Goal: Task Accomplishment & Management: Use online tool/utility

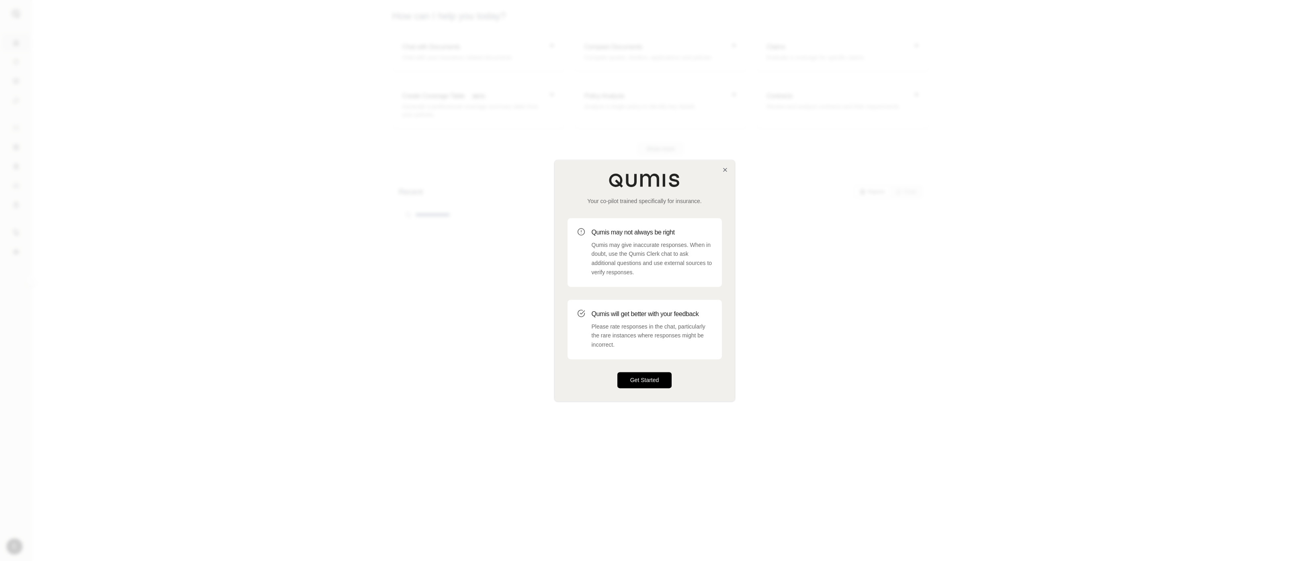
click at [636, 375] on button "Get Started" at bounding box center [644, 380] width 55 height 16
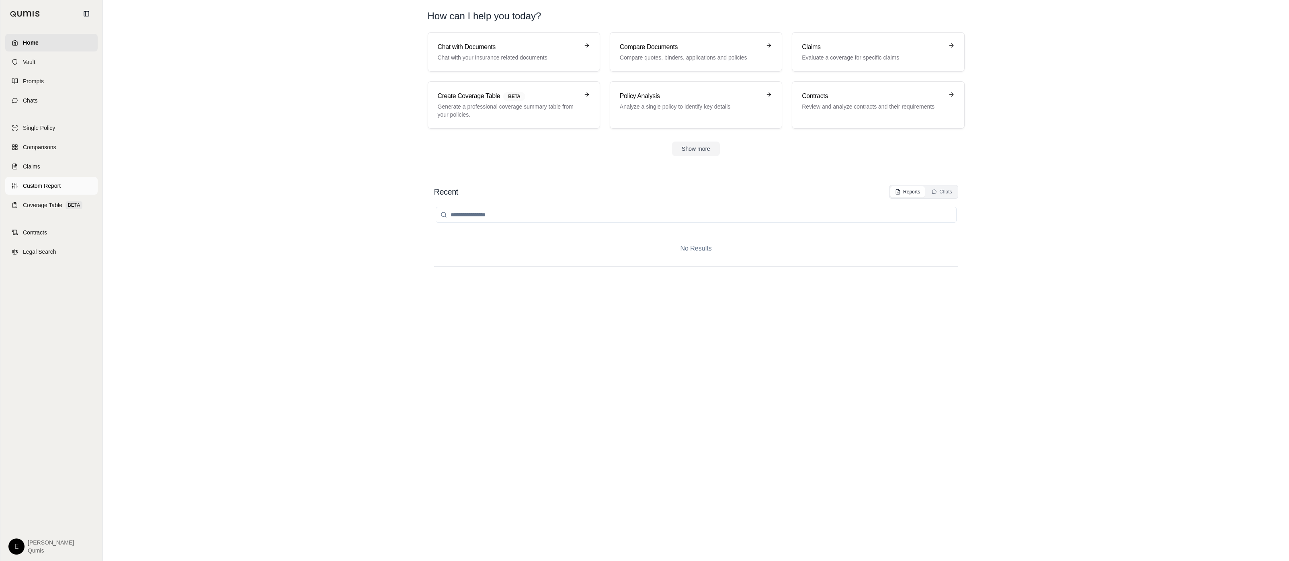
click at [60, 182] on span "Custom Report" at bounding box center [42, 186] width 38 height 8
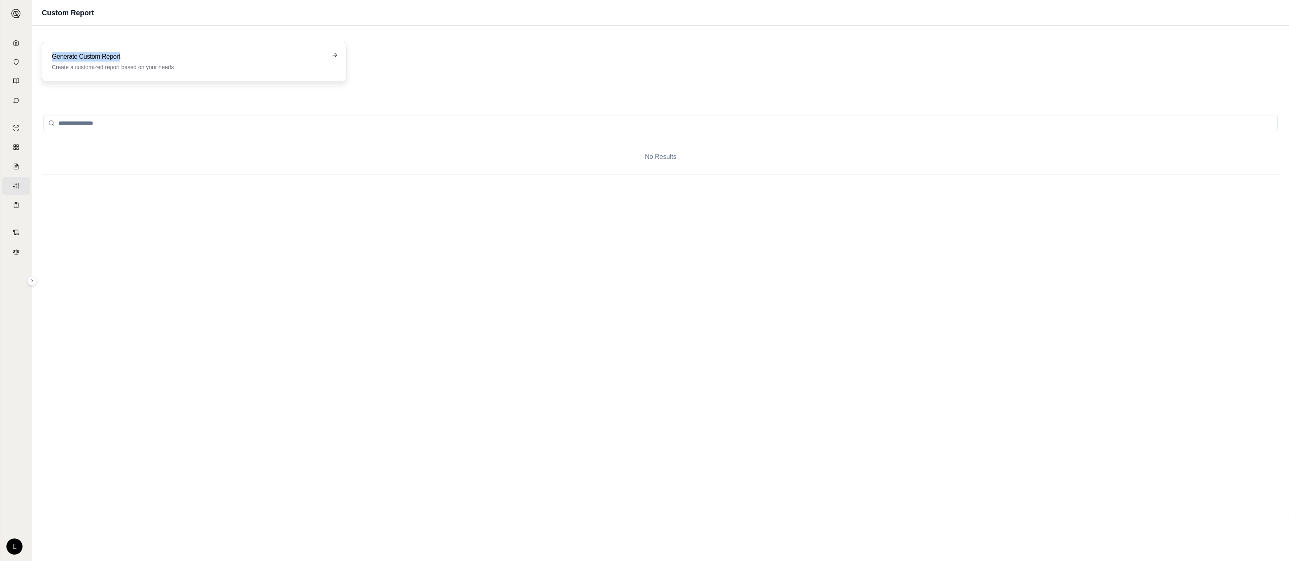
click at [213, 52] on h3 "Generate Custom Report" at bounding box center [188, 57] width 273 height 10
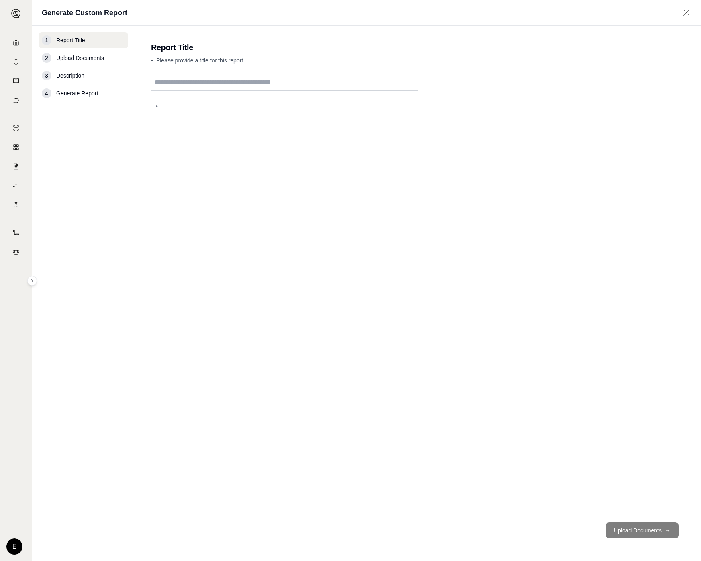
click at [196, 88] on input "text" at bounding box center [284, 82] width 267 height 17
drag, startPoint x: 190, startPoint y: 131, endPoint x: 164, endPoint y: 178, distance: 54.0
click at [191, 131] on div "•" at bounding box center [418, 295] width 534 height 442
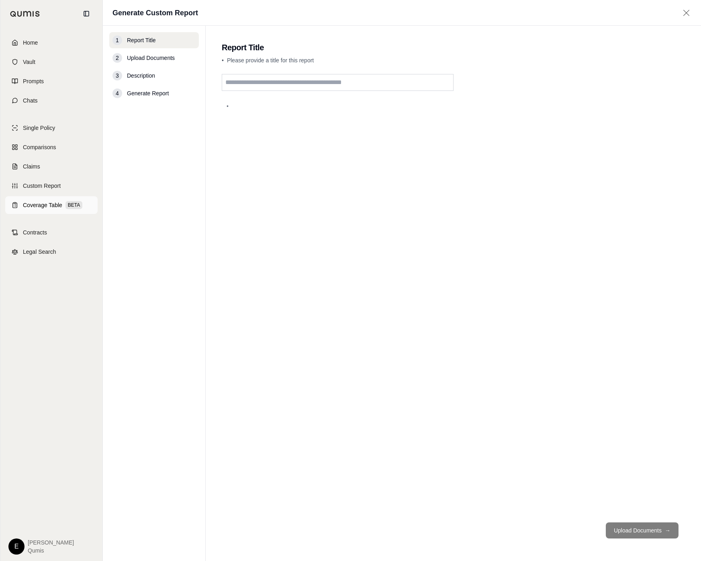
click at [24, 204] on span "Coverage Table" at bounding box center [42, 205] width 39 height 8
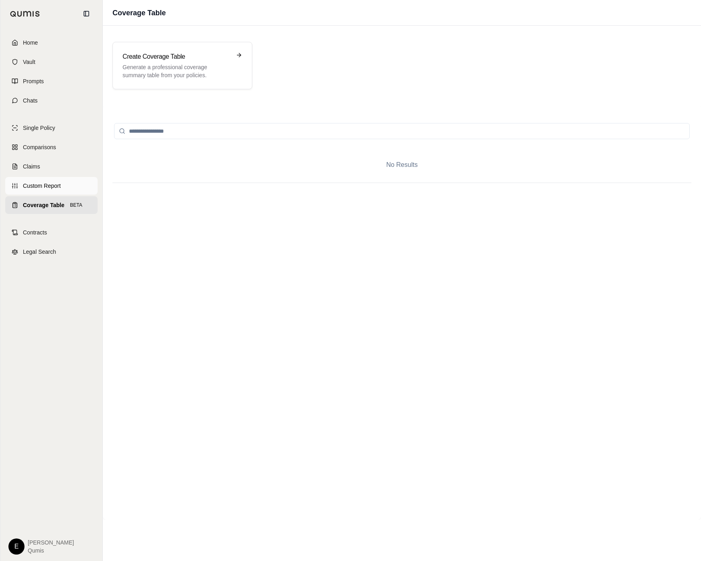
click at [20, 185] on link "Custom Report" at bounding box center [51, 186] width 92 height 18
click at [45, 207] on span "Coverage Table" at bounding box center [42, 205] width 39 height 8
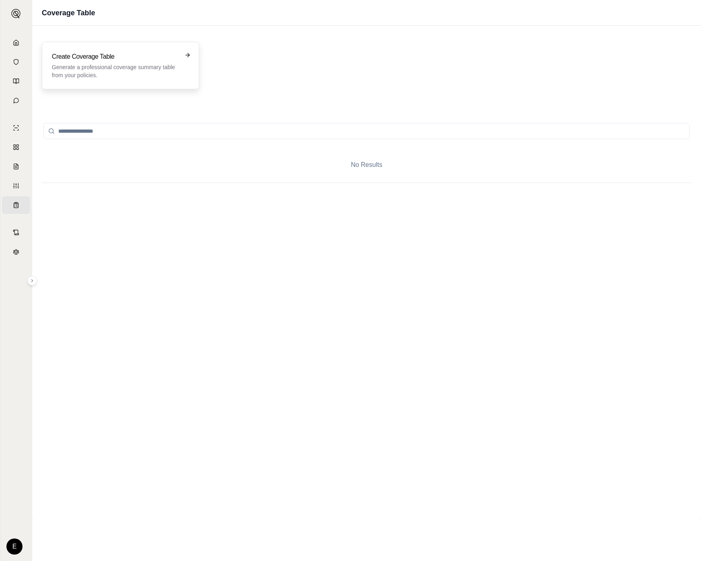
click at [169, 59] on h3 "Create Coverage Table" at bounding box center [115, 57] width 126 height 10
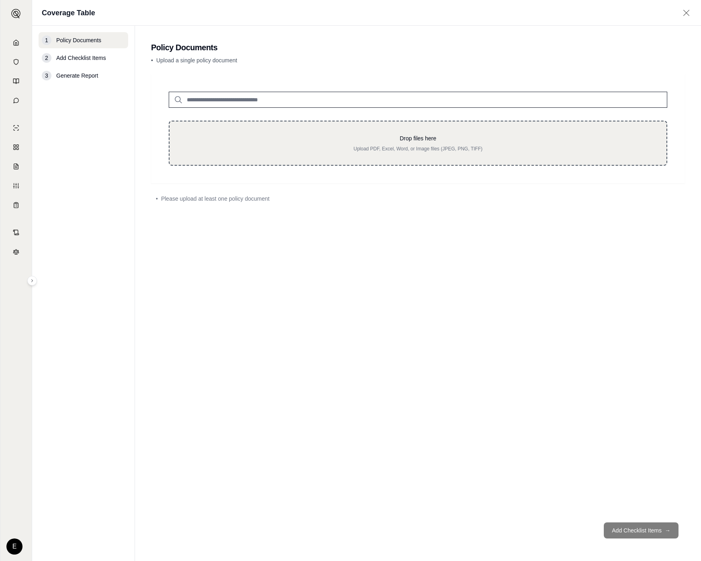
click at [459, 137] on p "Drop files here" at bounding box center [417, 138] width 471 height 8
type input "**********"
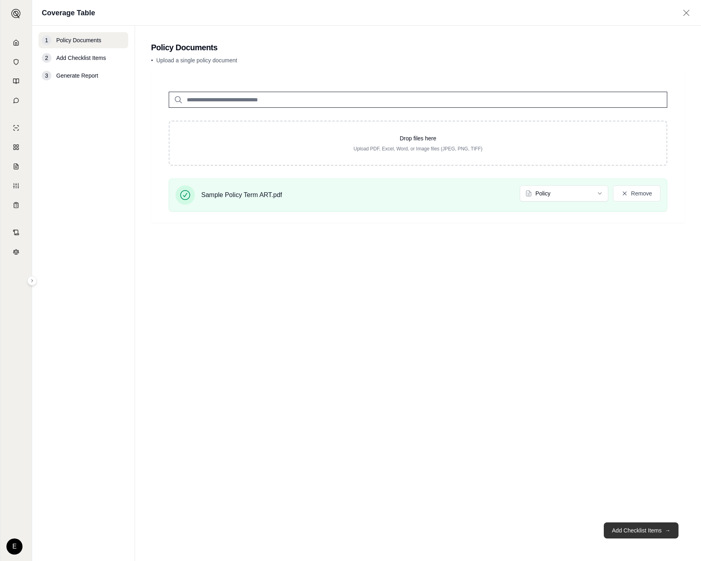
click at [626, 524] on button "Add Checklist Items →" at bounding box center [641, 530] width 75 height 16
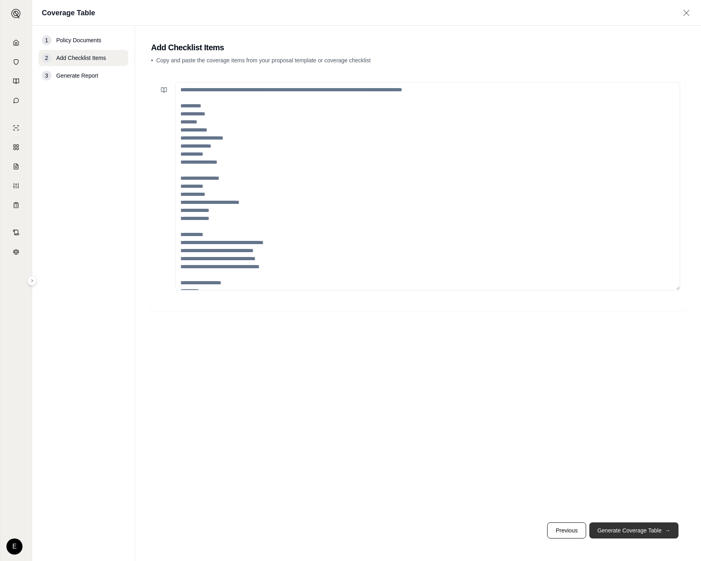
click at [626, 525] on button "Generate Coverage Table →" at bounding box center [633, 530] width 89 height 16
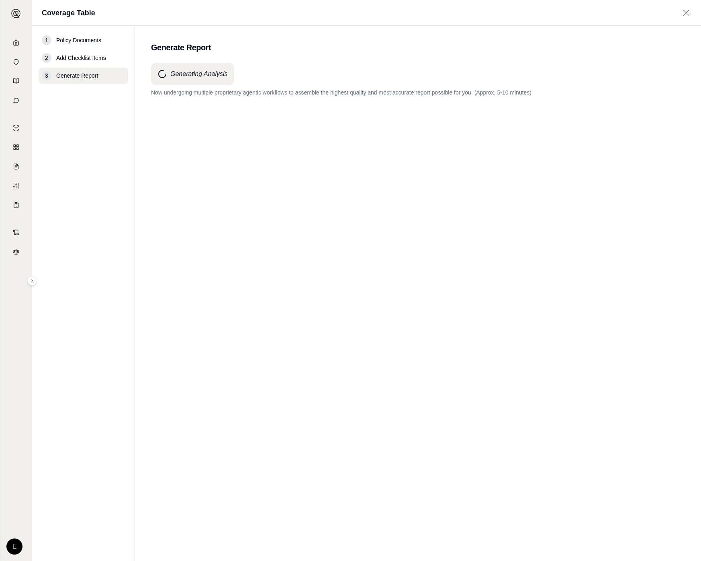
click at [557, 233] on div "Generating Analysis Now undergoing multiple proprietary agentic workflows to as…" at bounding box center [418, 297] width 534 height 469
click at [347, 160] on div "Generating Analysis Now undergoing multiple proprietary agentic workflows to as…" at bounding box center [418, 297] width 534 height 469
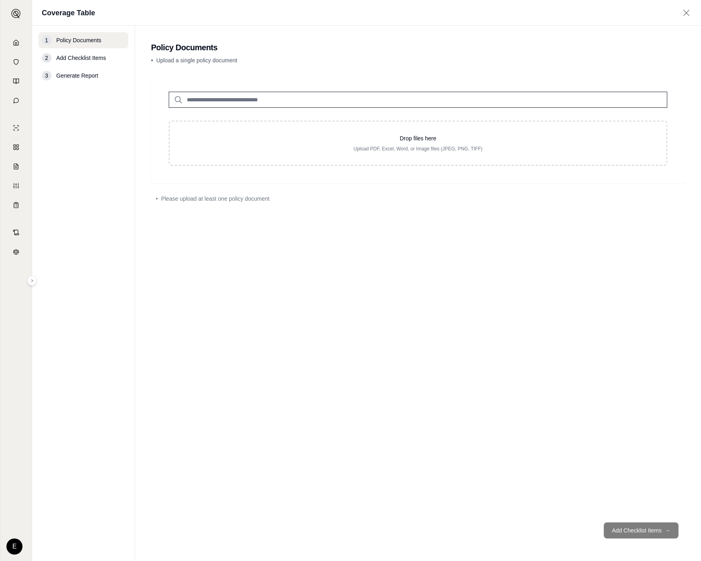
click at [562, 179] on div "Drop files here Upload PDF, Excel, Word, or Image files (JPEG, PNG, TIFF)" at bounding box center [418, 128] width 534 height 109
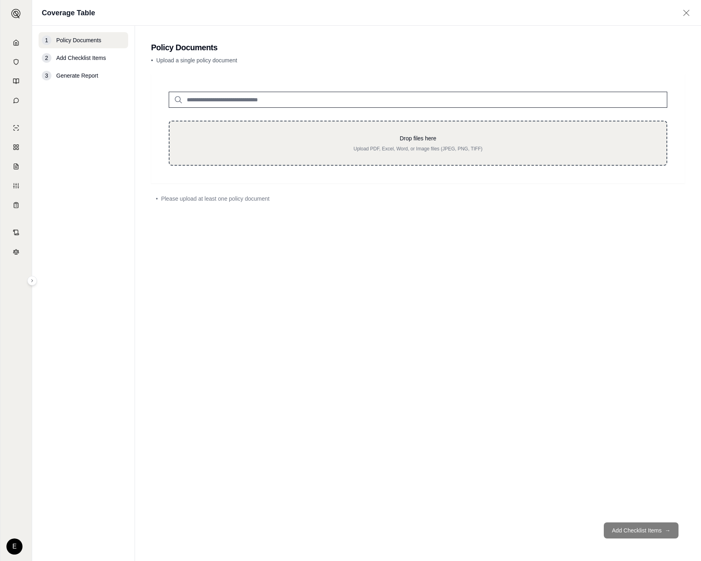
click at [551, 151] on p "Upload PDF, Excel, Word, or Image files (JPEG, PNG, TIFF)" at bounding box center [417, 148] width 471 height 6
type input "**********"
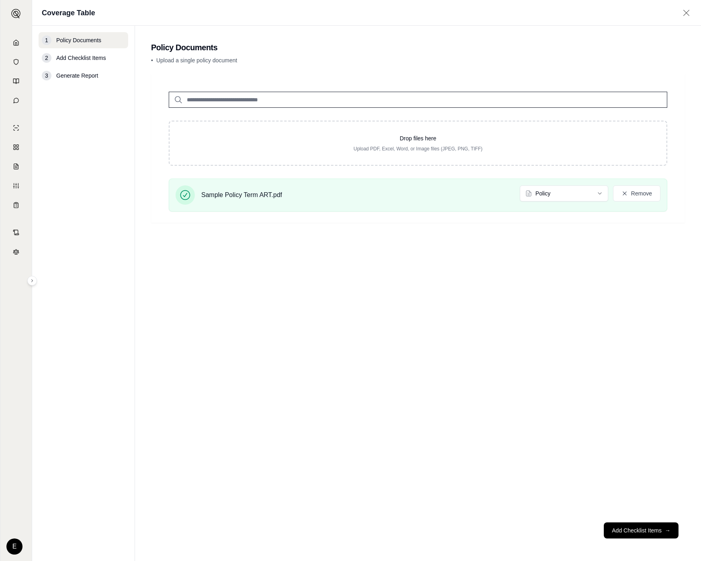
click at [674, 538] on footer "Add Checklist Items →" at bounding box center [418, 530] width 534 height 29
click at [672, 532] on button "Add Checklist Items →" at bounding box center [641, 530] width 75 height 16
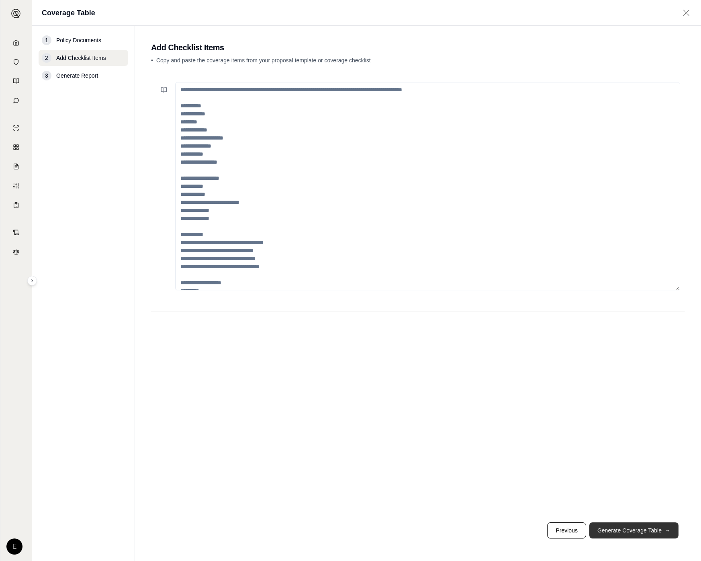
drag, startPoint x: 665, startPoint y: 544, endPoint x: 666, endPoint y: 535, distance: 8.8
click at [665, 544] on footer "Previous Generate Coverage Table →" at bounding box center [418, 530] width 534 height 29
click at [665, 530] on span "→" at bounding box center [668, 530] width 6 height 8
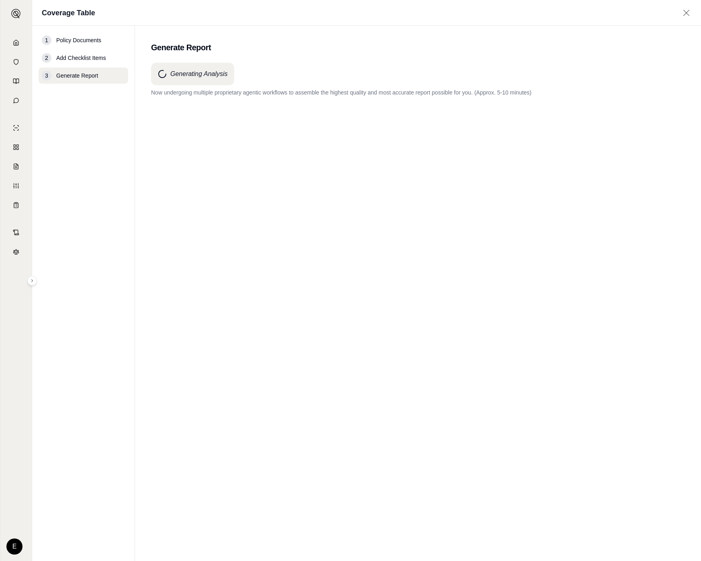
click at [534, 360] on div "Generating Analysis Now undergoing multiple proprietary agentic workflows to as…" at bounding box center [418, 297] width 534 height 469
click at [375, 184] on div "Generating Analysis Now undergoing multiple proprietary agentic workflows to as…" at bounding box center [418, 297] width 534 height 469
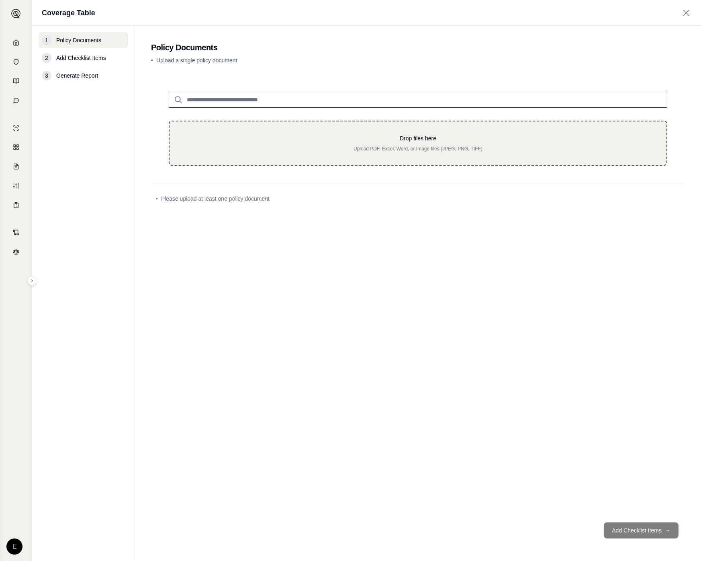
click at [395, 150] on p "Upload PDF, Excel, Word, or Image files (JPEG, PNG, TIFF)" at bounding box center [417, 148] width 471 height 6
type input "**********"
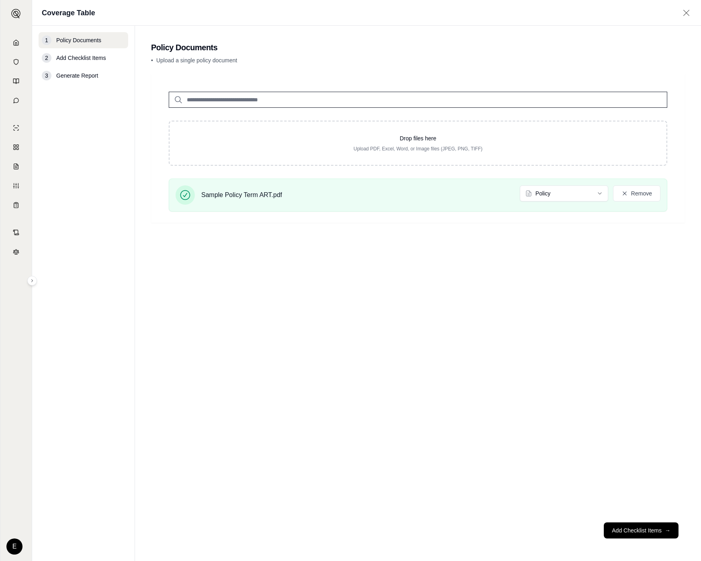
click at [591, 248] on div "Drop files here Upload PDF, Excel, Word, or Image files (JPEG, PNG, TIFF) Sampl…" at bounding box center [418, 295] width 534 height 442
click at [648, 531] on button "Add Checklist Items →" at bounding box center [641, 530] width 75 height 16
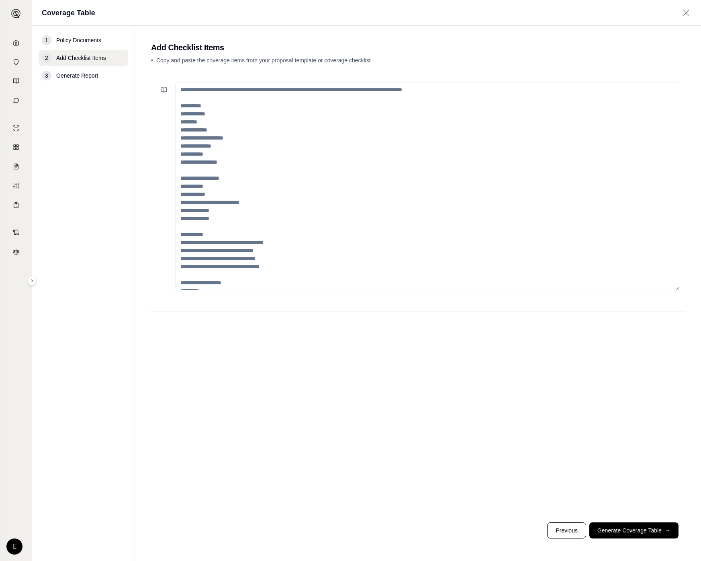
click at [375, 180] on textarea at bounding box center [427, 186] width 505 height 208
click at [645, 526] on button "Generate Coverage Table →" at bounding box center [633, 530] width 89 height 16
